Goal: Information Seeking & Learning: Learn about a topic

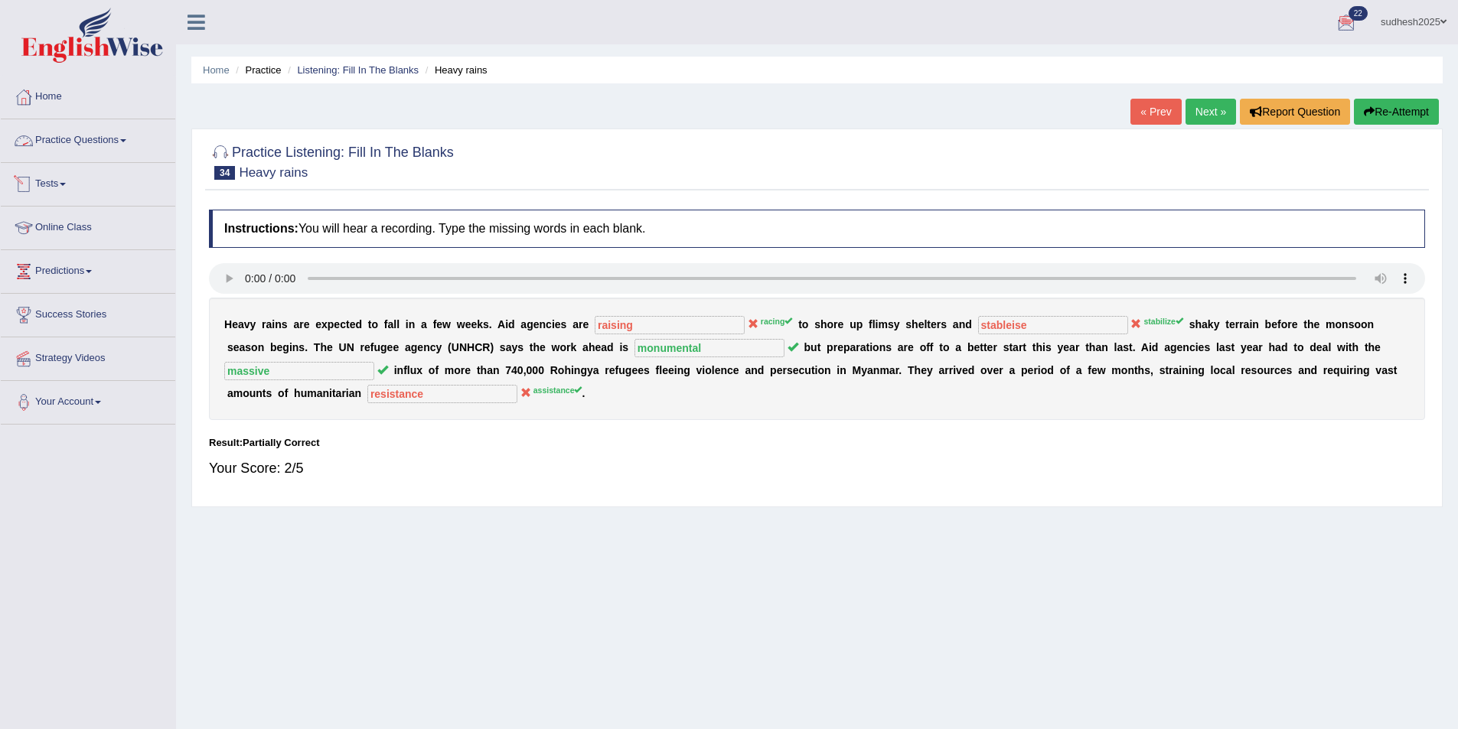
click at [54, 134] on link "Practice Questions" at bounding box center [88, 138] width 175 height 38
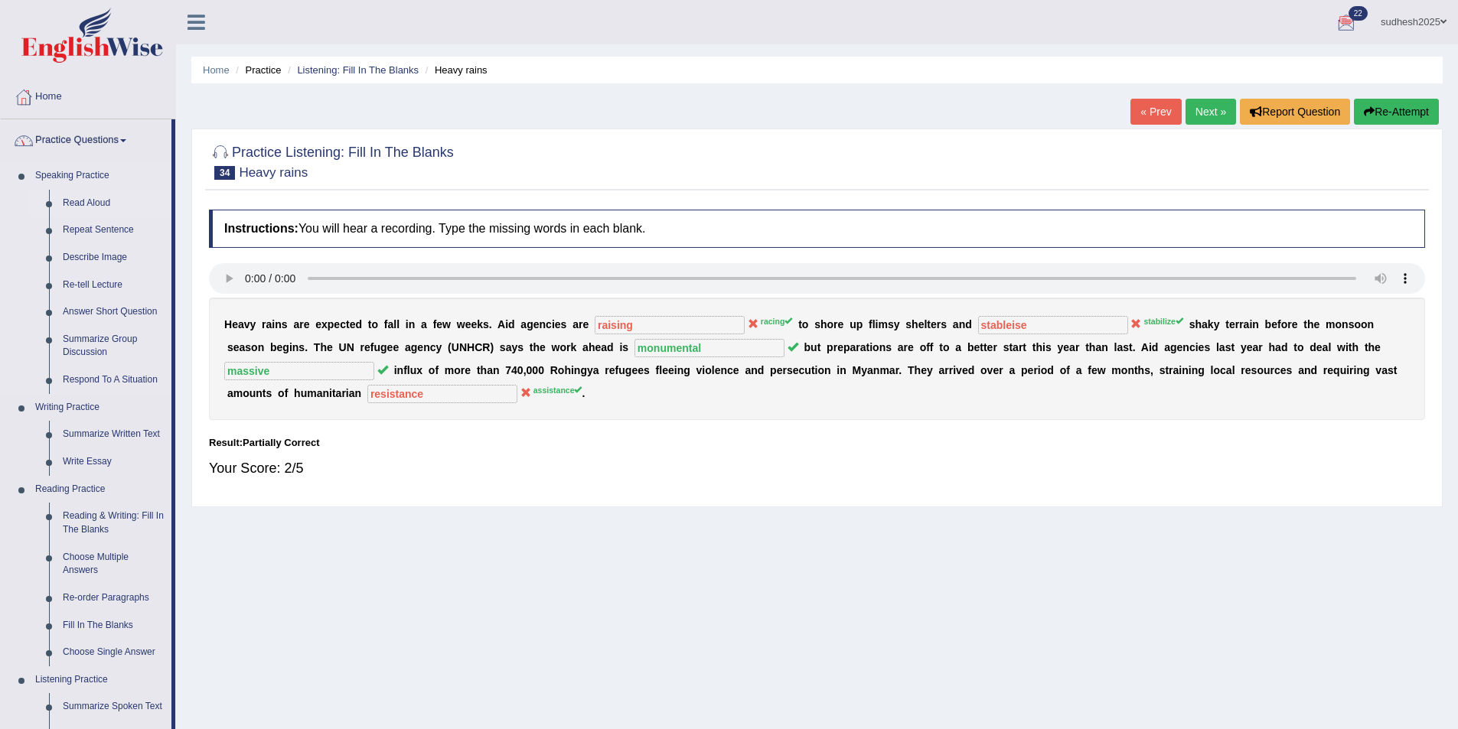
click at [92, 197] on link "Read Aloud" at bounding box center [114, 204] width 116 height 28
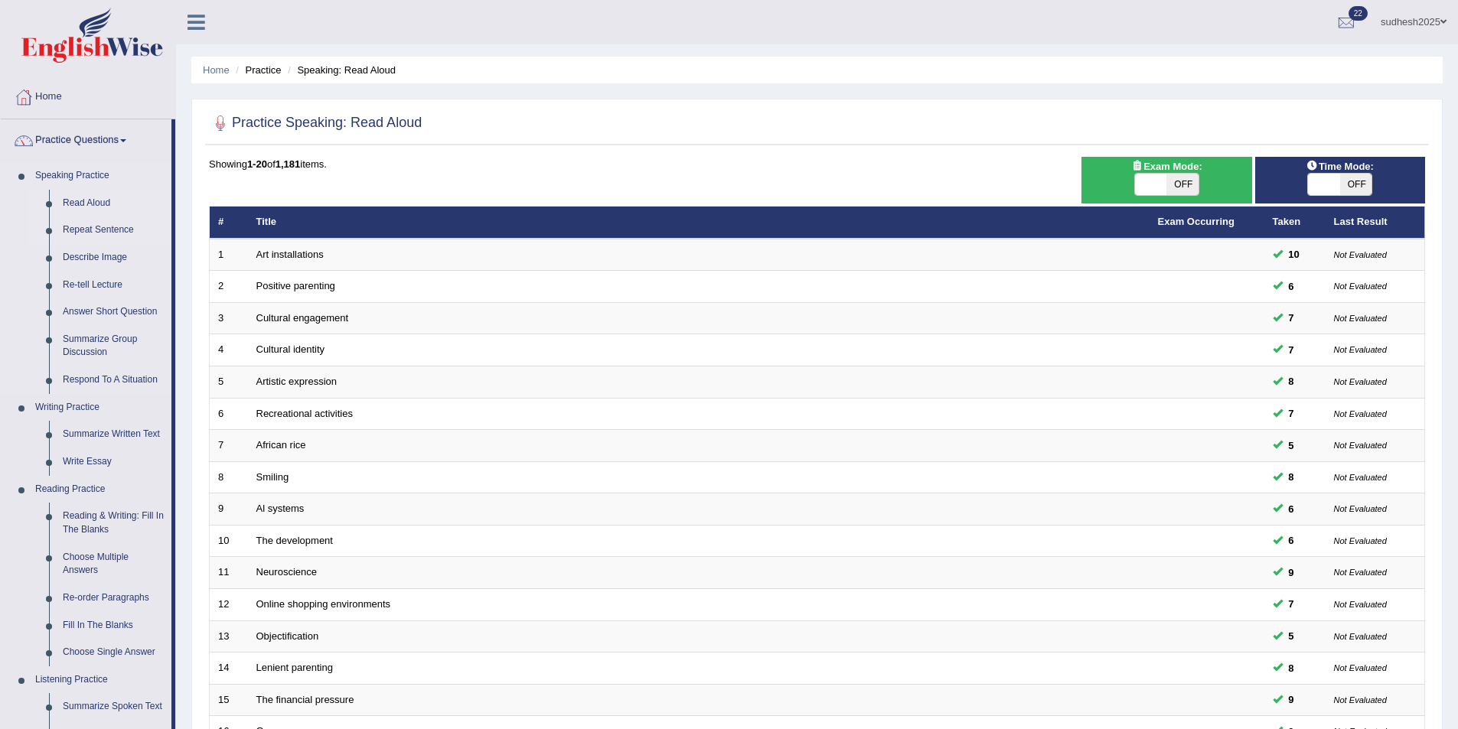
click at [104, 232] on link "Repeat Sentence" at bounding box center [114, 231] width 116 height 28
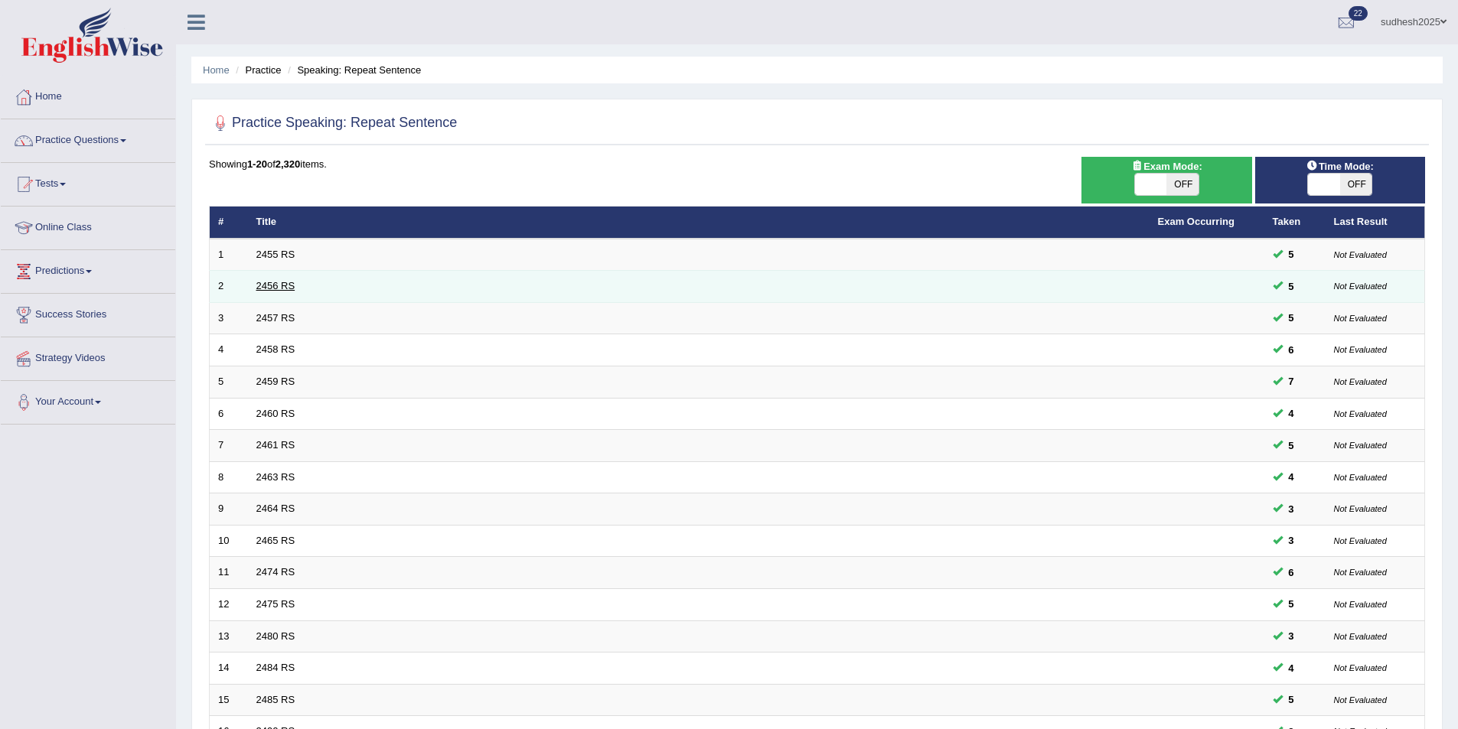
click at [269, 287] on link "2456 RS" at bounding box center [275, 285] width 39 height 11
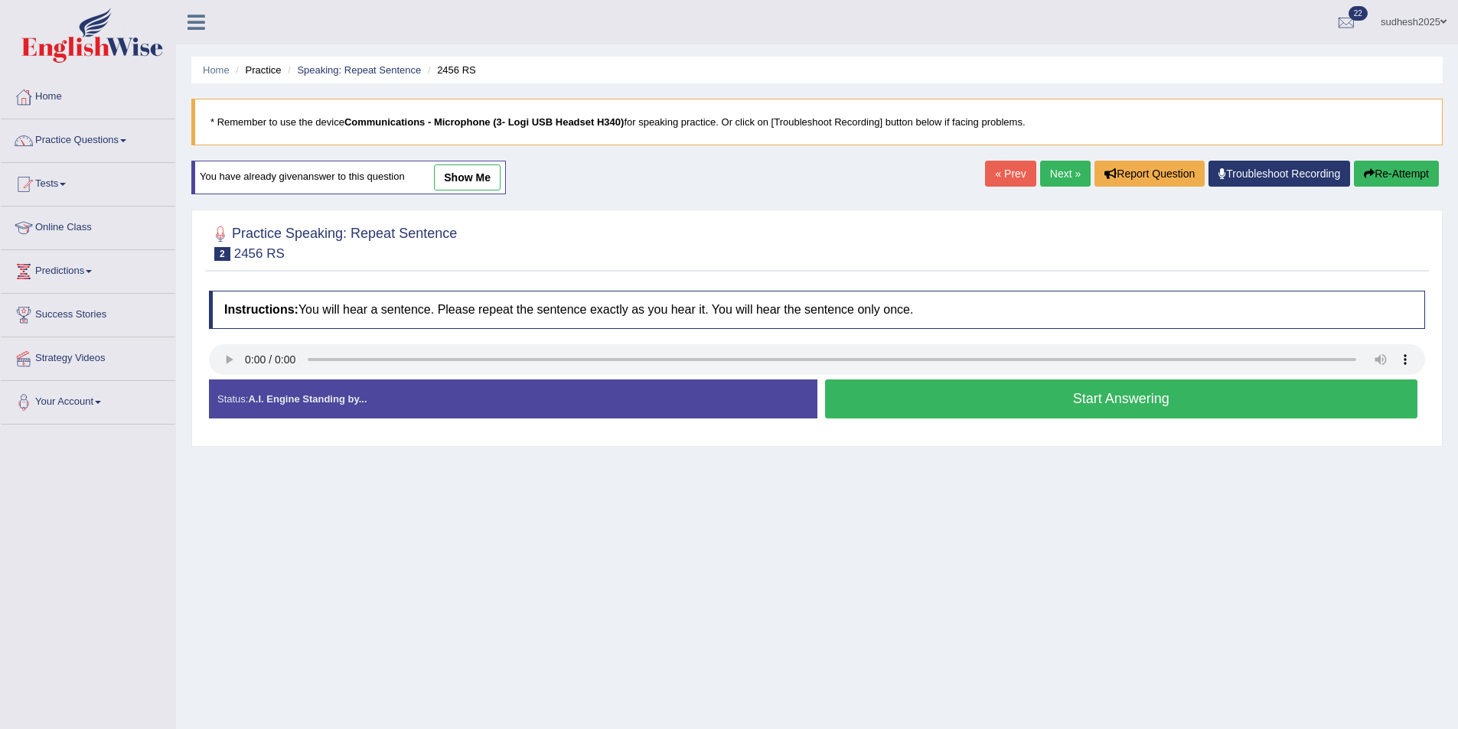
click at [1108, 636] on div "Home Practice Speaking: Repeat Sentence 2456 RS * Remember to use the device Co…" at bounding box center [817, 382] width 1282 height 765
